Goal: Use online tool/utility: Utilize a website feature to perform a specific function

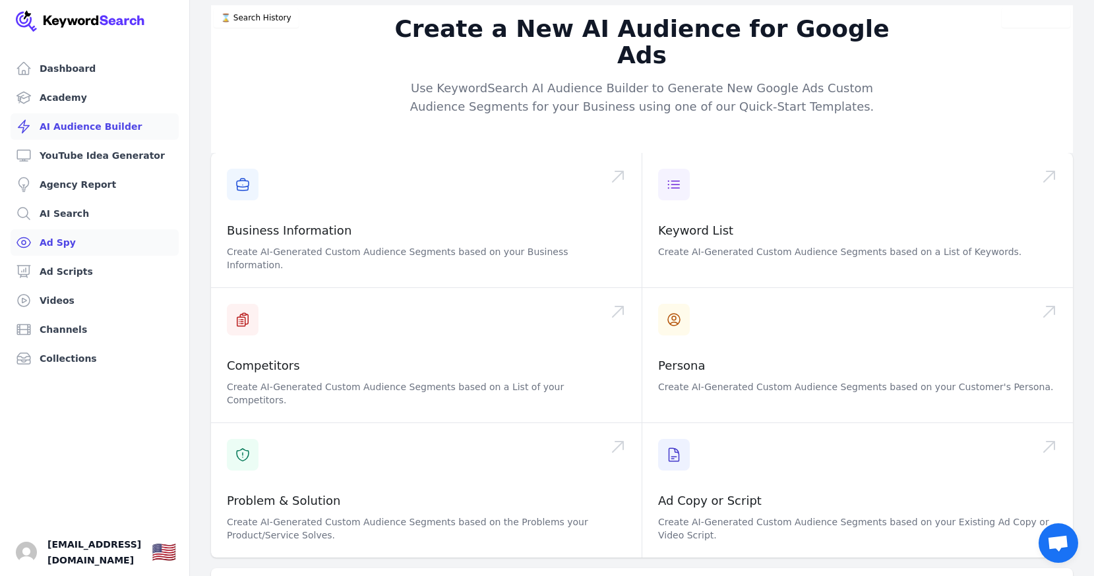
click at [64, 247] on link "Ad Spy" at bounding box center [95, 242] width 168 height 26
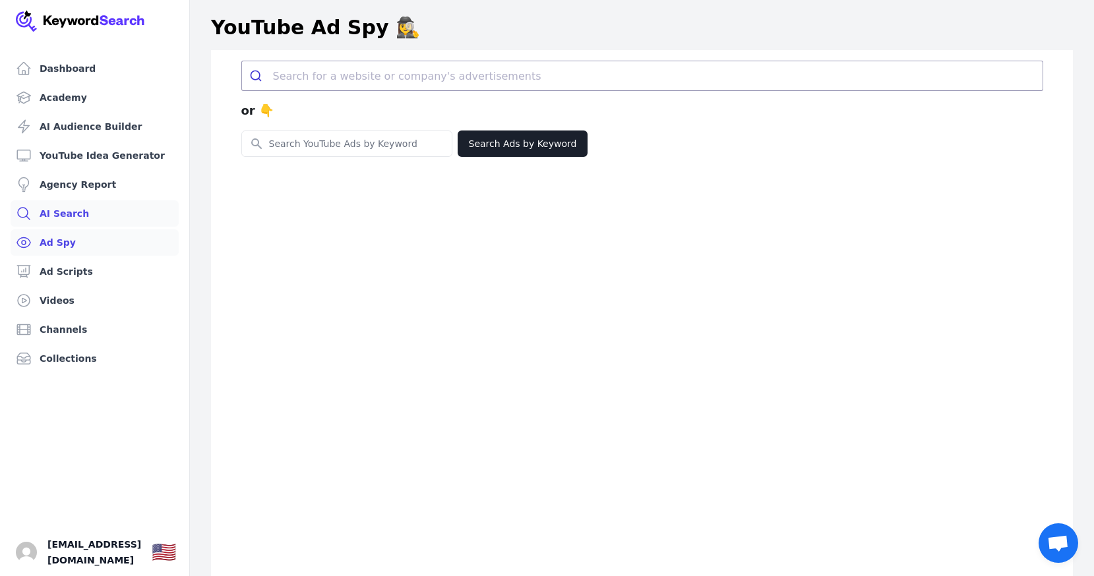
click at [79, 215] on link "AI Search" at bounding box center [95, 213] width 168 height 26
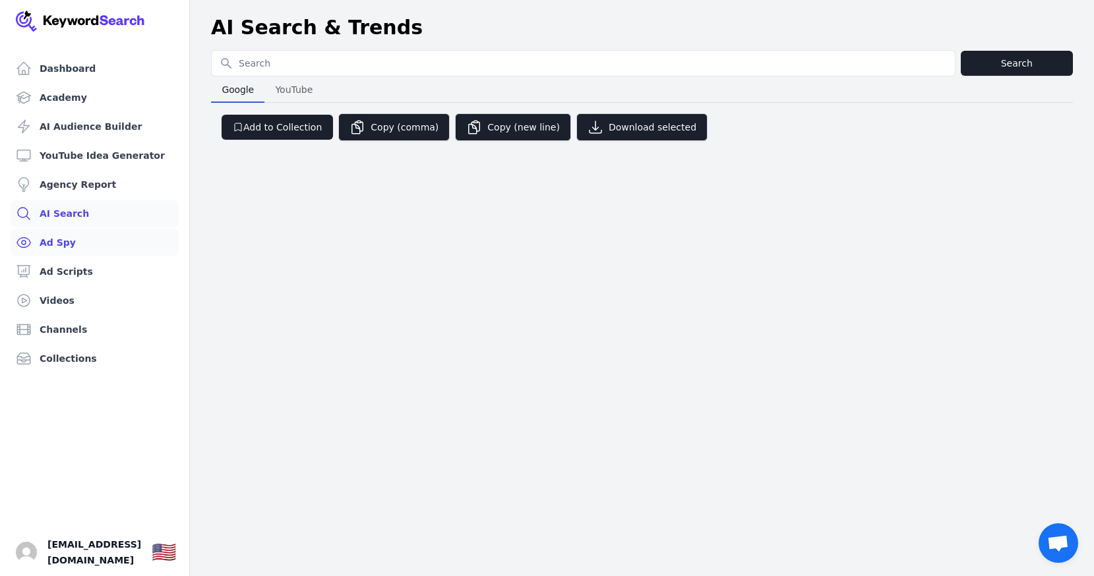
click at [75, 237] on link "Ad Spy" at bounding box center [95, 242] width 168 height 26
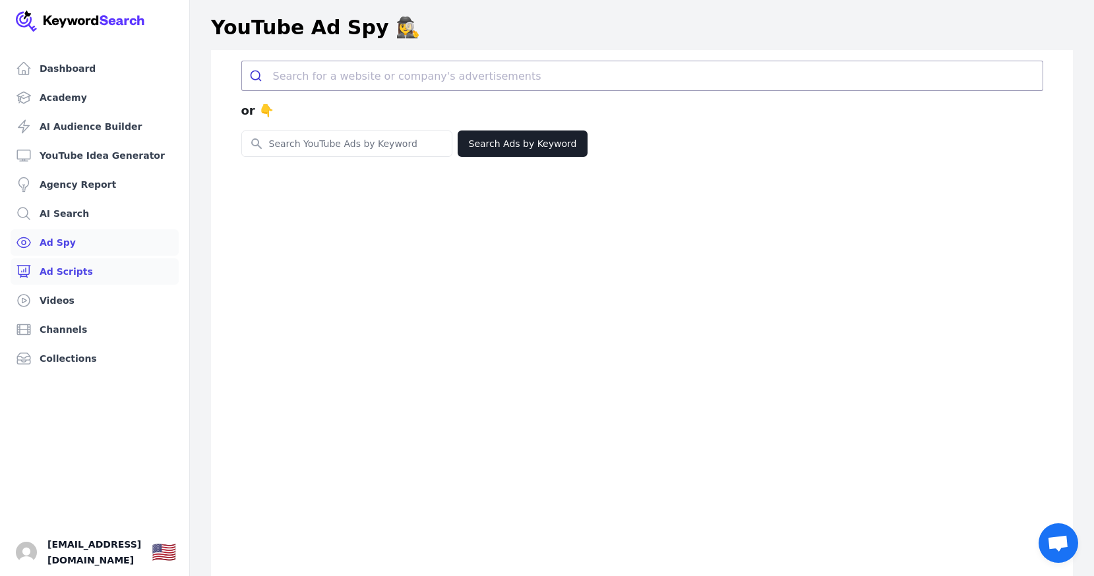
click at [68, 281] on link "Ad Scripts" at bounding box center [95, 271] width 168 height 26
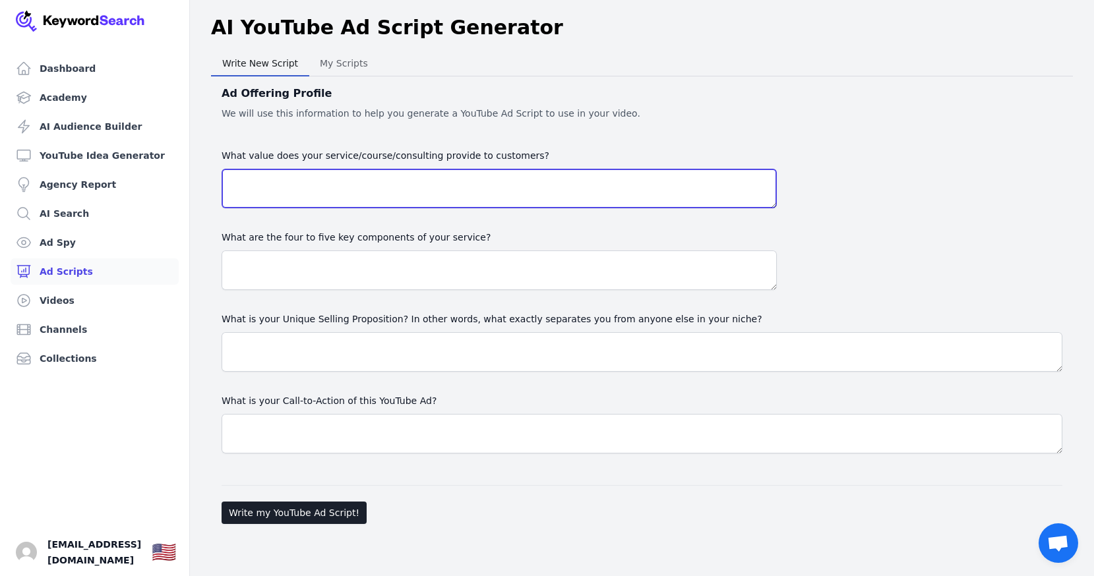
click at [272, 196] on textarea "What value does your service/course/consulting provide to customers?" at bounding box center [499, 189] width 555 height 40
paste textarea "The core value of ErthTech Talent is providing specialized, cost-effective, and…"
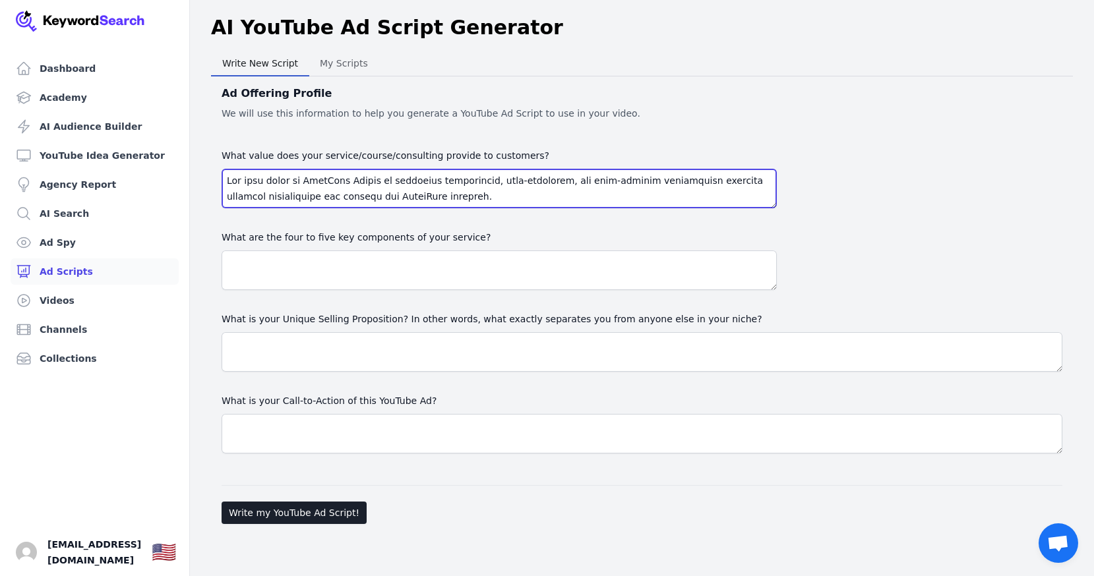
scroll to position [231, 0]
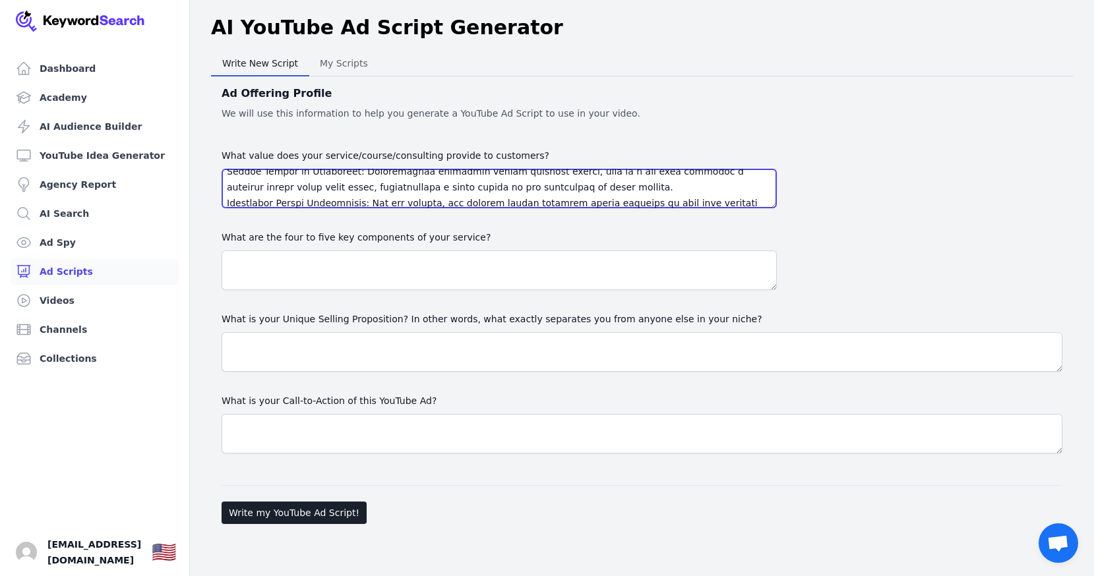
type textarea "The core value of ErthTech Talent is providing specialized, cost-effective, and…"
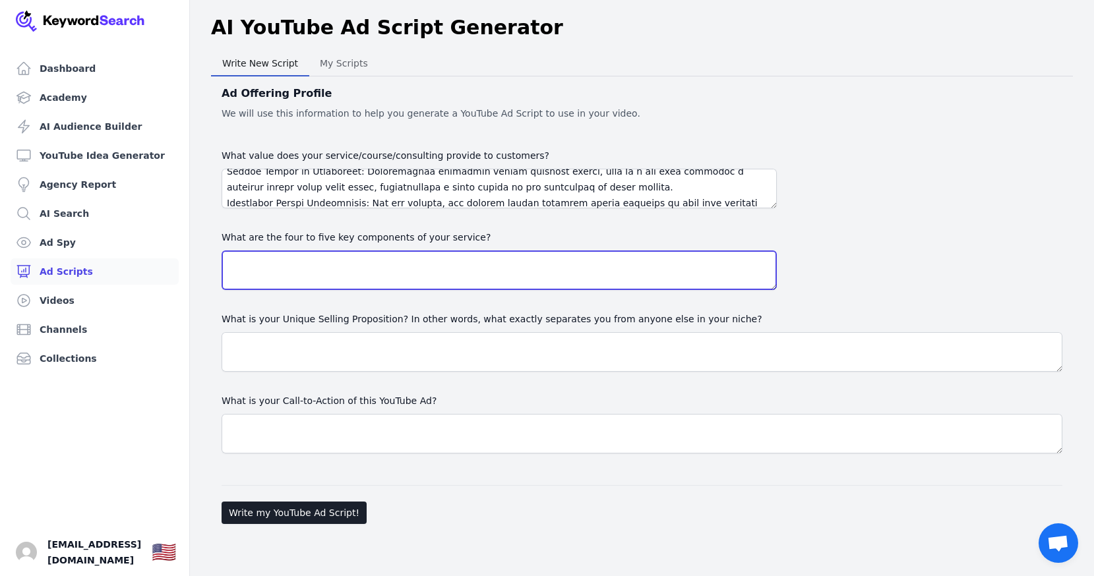
click at [313, 268] on textarea at bounding box center [499, 271] width 555 height 40
paste textarea "The service is built around a comprehensive recruitment framework that can be b…"
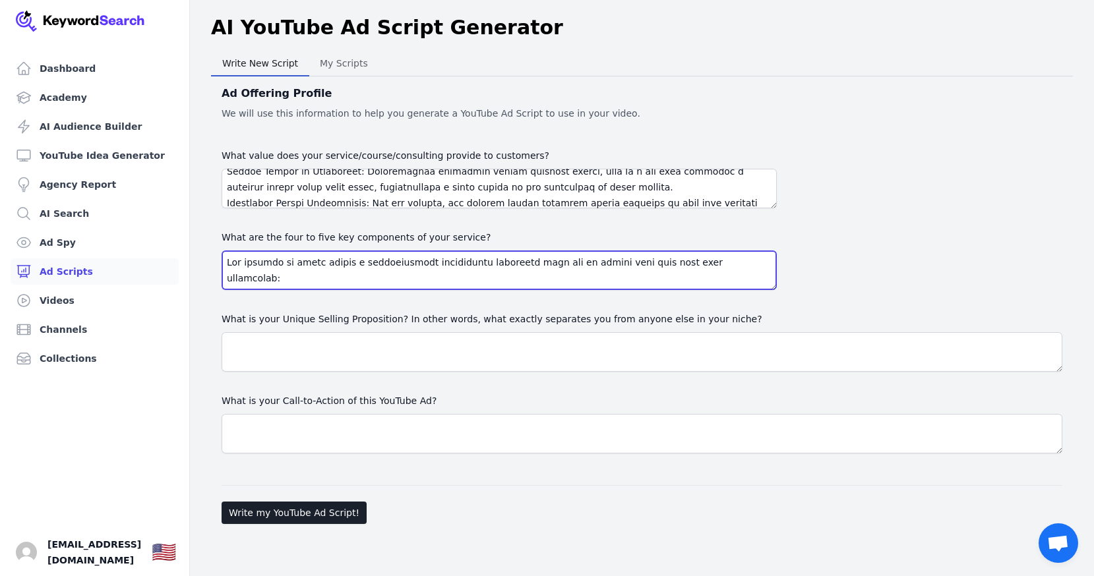
scroll to position [326, 0]
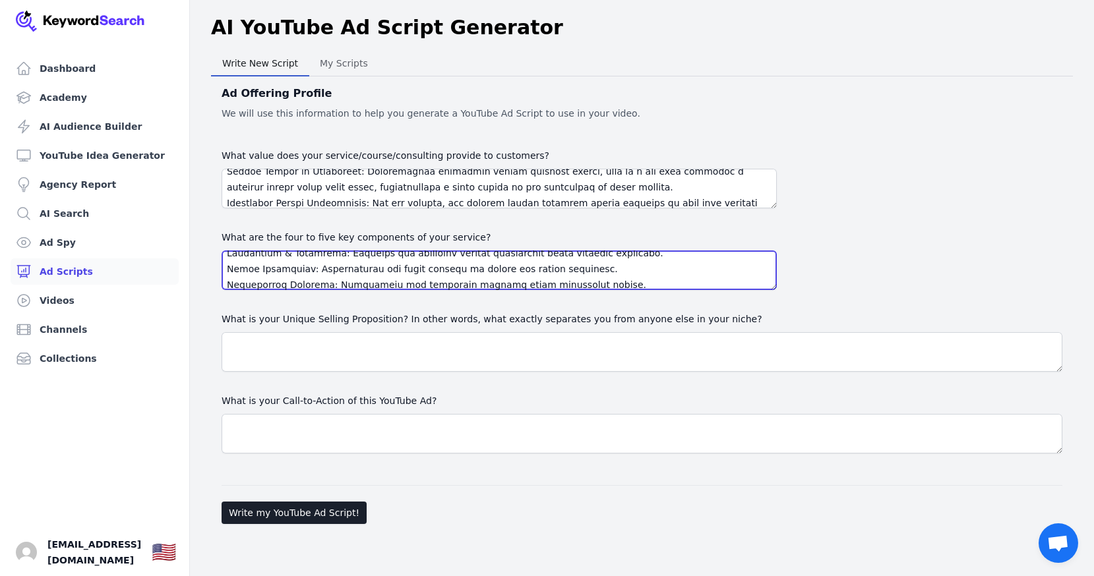
type textarea "The service is built around a comprehensive recruitment framework that can be b…"
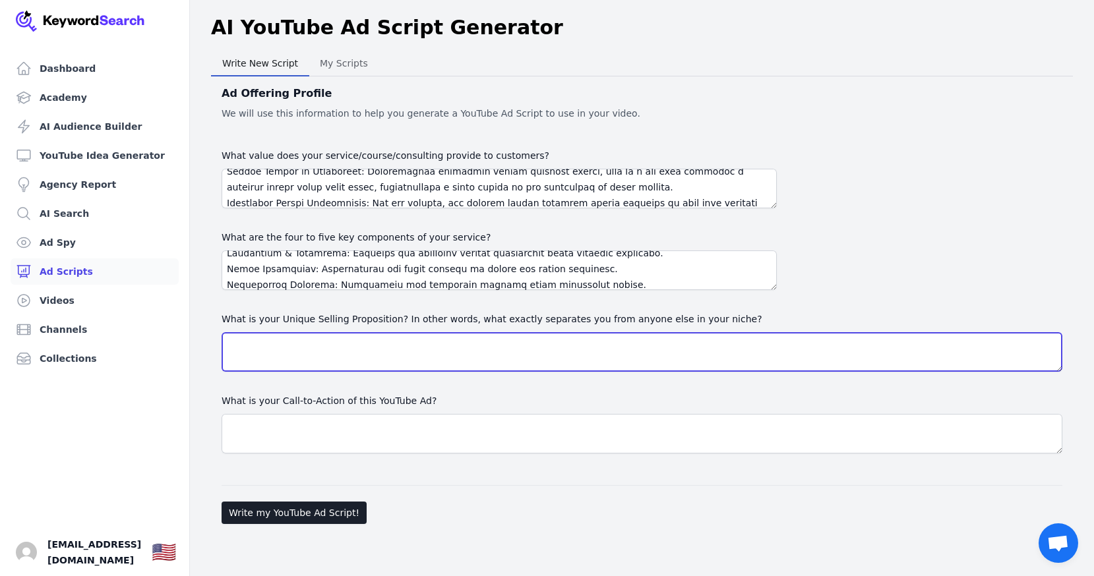
click at [400, 364] on textarea "What is your Unique Selling Proposition? In other words, what exactly separates…" at bounding box center [642, 352] width 841 height 40
paste textarea "LoreMips Dolors'a consec adipisc elitseddoei te inci ut la e dolore magnaaliqua…"
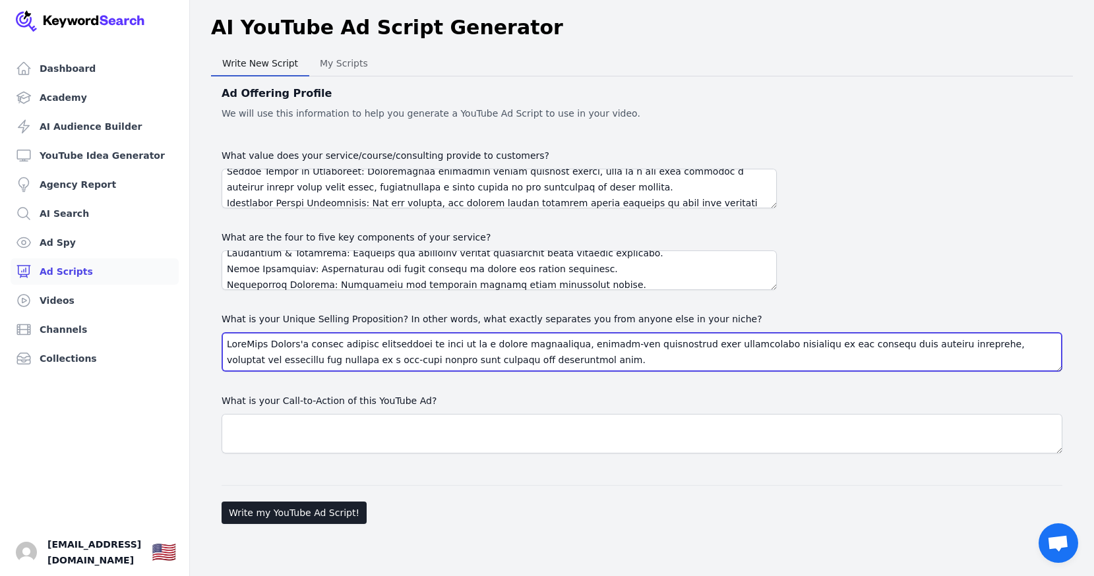
scroll to position [167, 0]
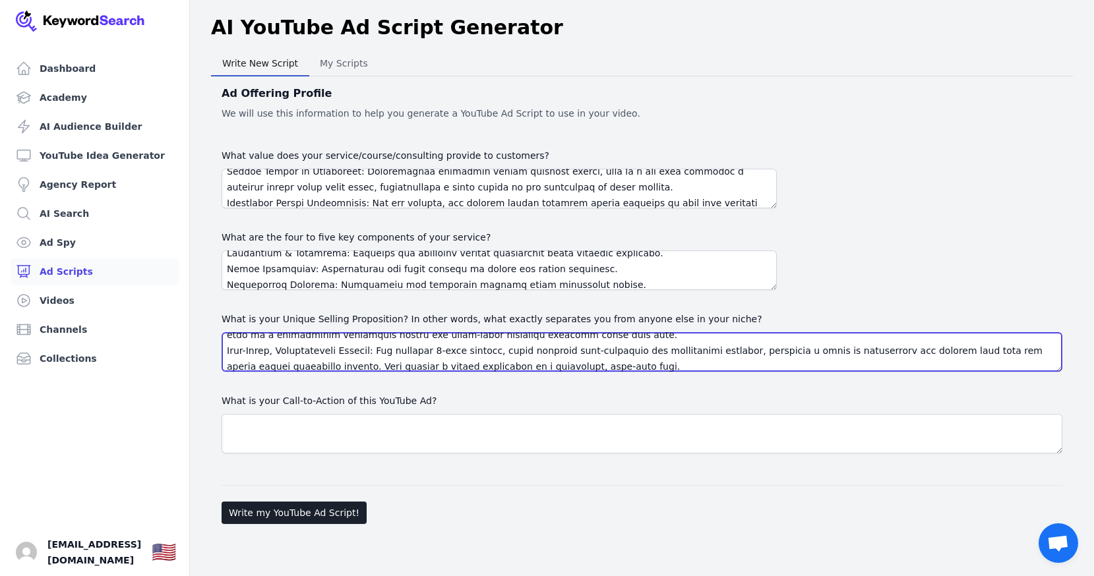
type textarea "LoreMips Dolors'a consec adipisc elitseddoei te inci ut la e dolore magnaaliqua…"
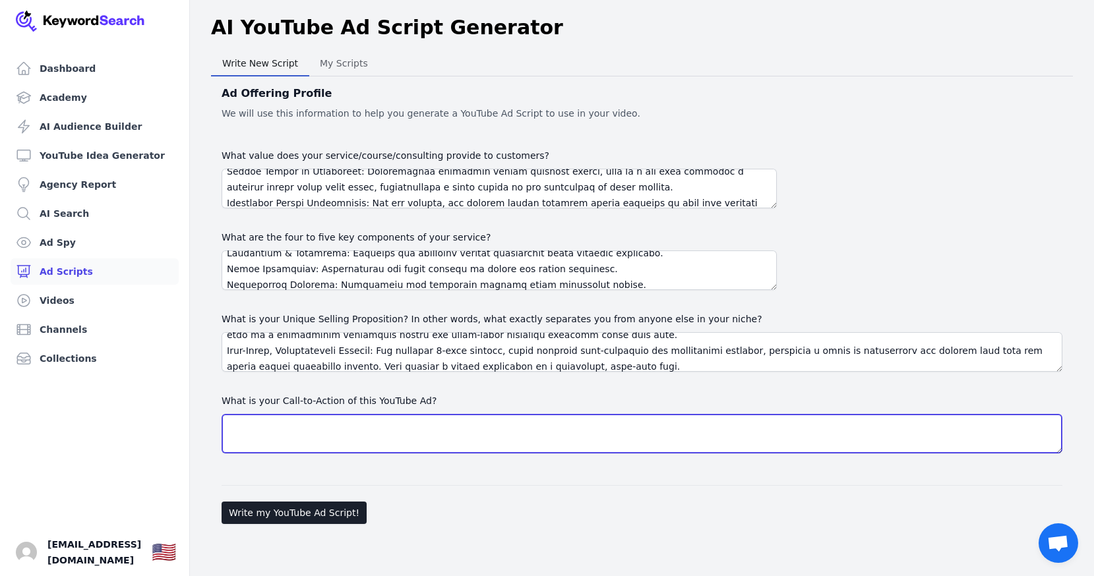
click at [394, 436] on textarea "What is your Call-to-Action of this YouTube Ad?" at bounding box center [642, 434] width 841 height 40
paste textarea "The best call to action for the webpage is to guide potential clients toward an…"
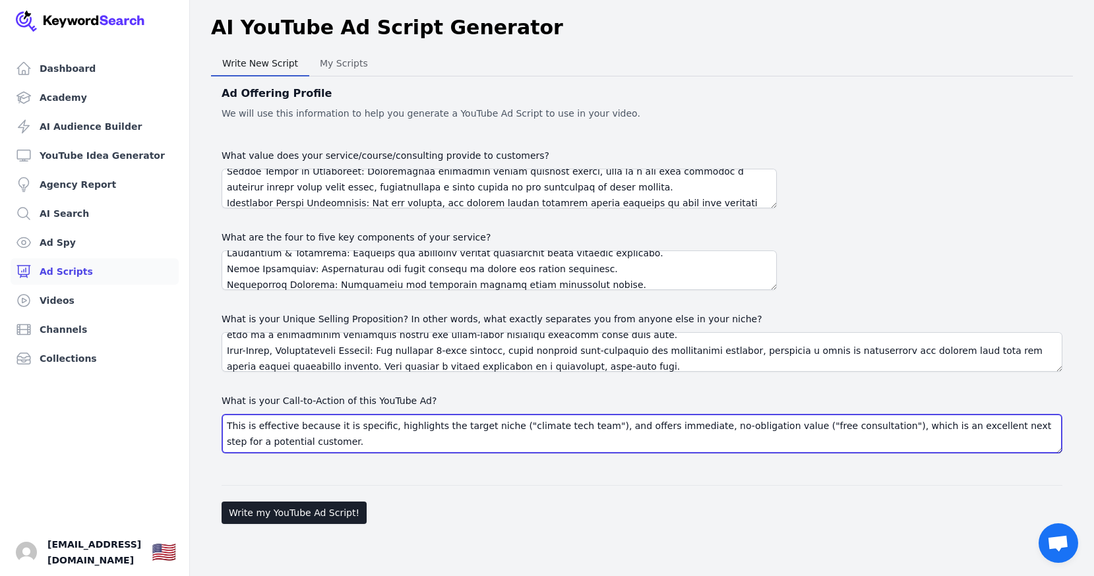
scroll to position [111, 0]
type textarea "The best call to action for the webpage is to guide potential clients toward an…"
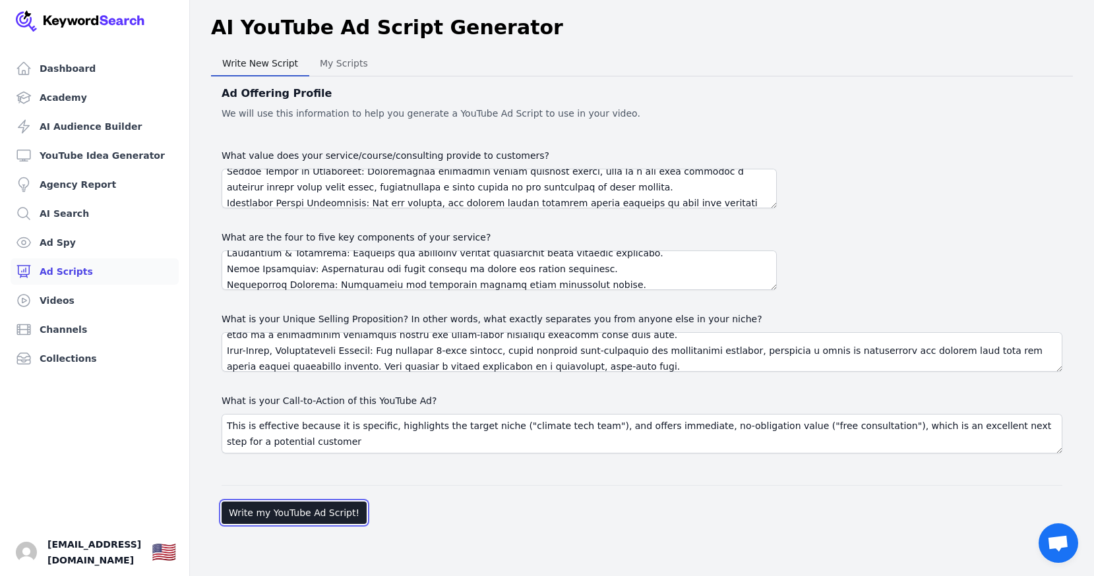
click at [270, 519] on button "Write my YouTube Ad Script!" at bounding box center [294, 513] width 145 height 22
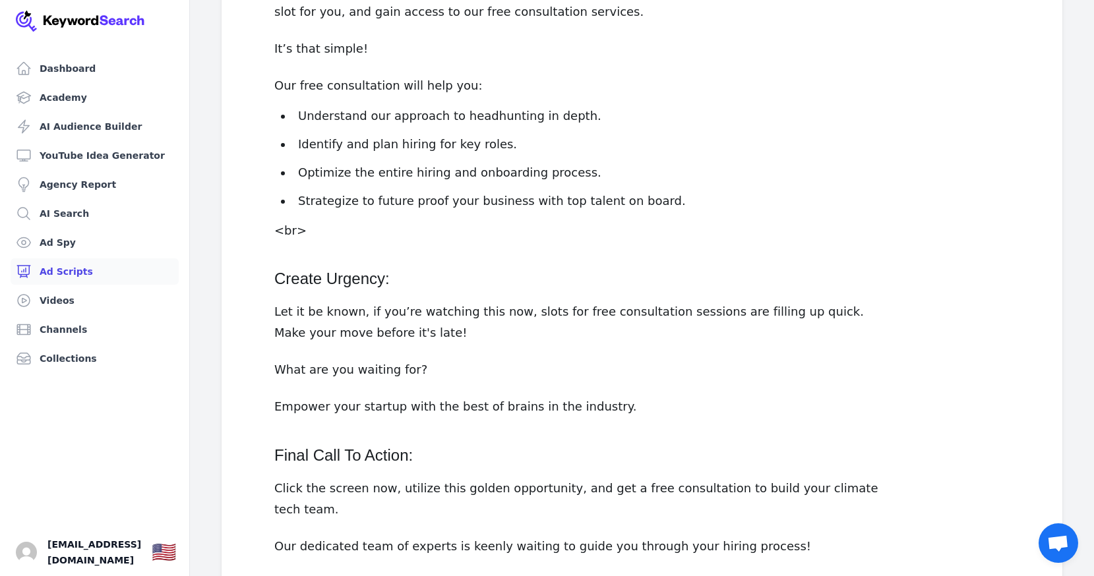
scroll to position [1699, 0]
click at [682, 165] on p "Optimize the entire hiring and onboarding process." at bounding box center [592, 174] width 588 height 18
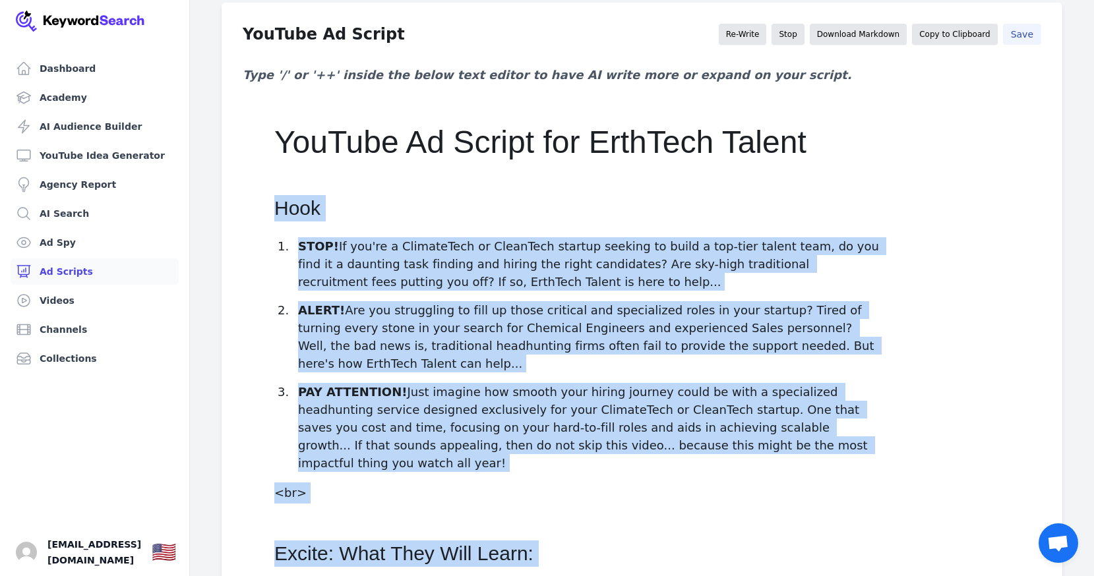
scroll to position [0, 0]
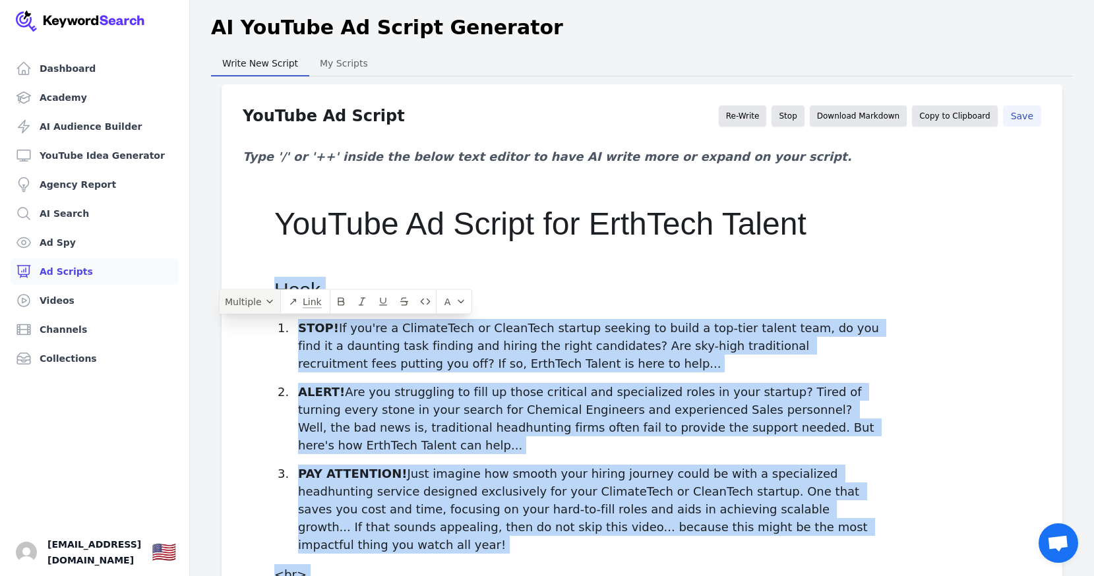
drag, startPoint x: 394, startPoint y: 497, endPoint x: 269, endPoint y: 297, distance: 236.4
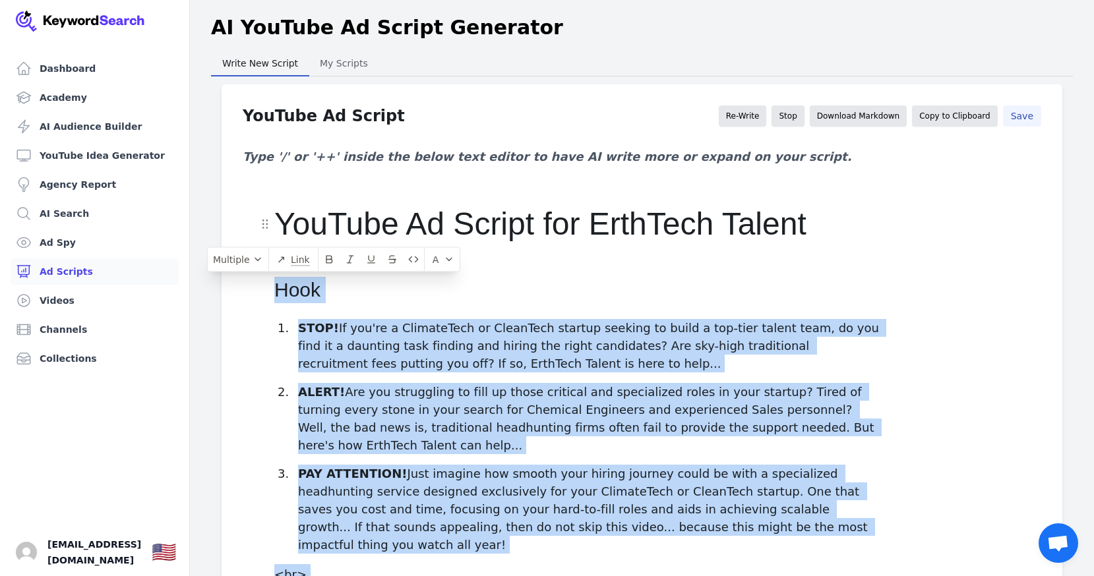
copy div "Hook STOP! If you're a ClimateTech or CleanTech startup seeking to build a top-…"
click at [75, 155] on link "YouTube Idea Generator" at bounding box center [95, 155] width 168 height 26
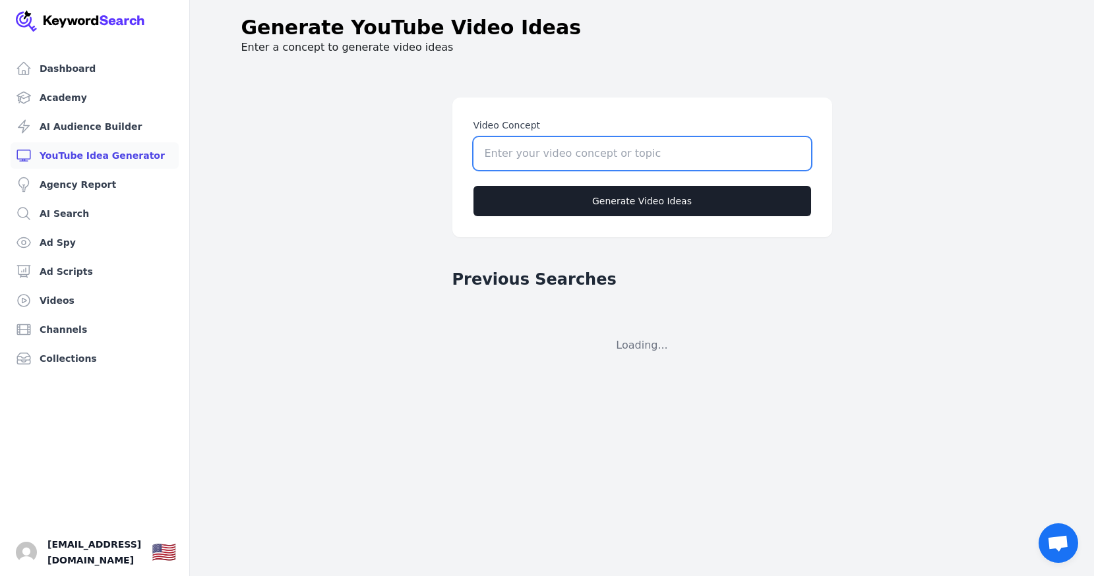
click at [529, 155] on input "Video Concept" at bounding box center [642, 153] width 338 height 33
type input "google ads for b2b saas"
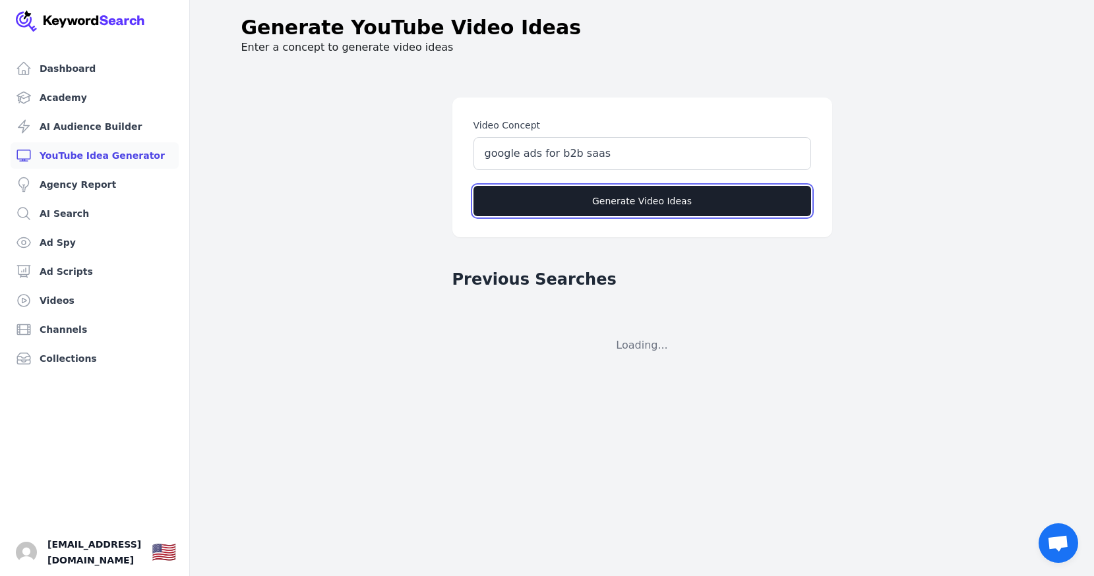
click at [613, 204] on button "Generate Video Ideas" at bounding box center [642, 201] width 338 height 30
